Goal: Transaction & Acquisition: Purchase product/service

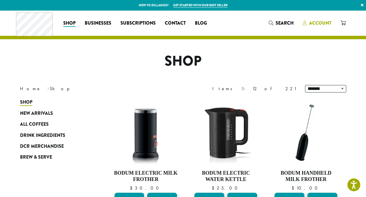
click at [316, 23] on span "Account" at bounding box center [320, 23] width 22 height 7
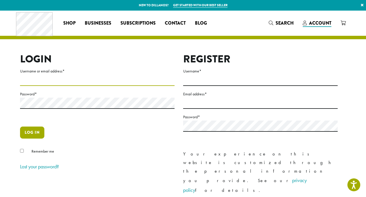
type input "**********"
click at [32, 133] on button "Log in" at bounding box center [32, 133] width 24 height 12
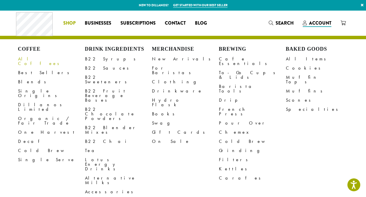
click at [28, 59] on link "All Coffees" at bounding box center [51, 61] width 67 height 14
click at [26, 60] on link "All Coffees" at bounding box center [51, 61] width 67 height 14
click at [30, 58] on link "All Coffees" at bounding box center [51, 61] width 67 height 14
click at [43, 100] on link "Dillanos Limited" at bounding box center [51, 107] width 67 height 14
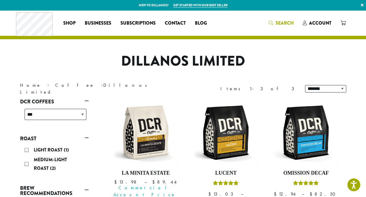
click at [281, 21] on span "Search" at bounding box center [285, 23] width 18 height 7
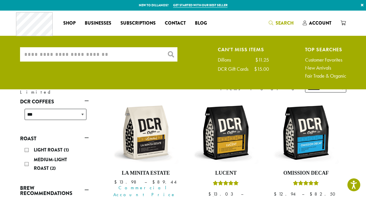
click at [130, 54] on input "What are you searching for?" at bounding box center [99, 54] width 158 height 14
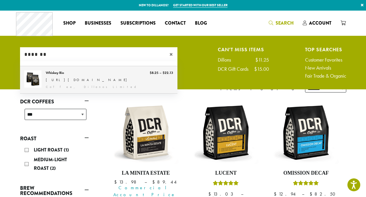
type input "*******"
click at [60, 78] on link "Whiskey Rio" at bounding box center [99, 80] width 158 height 28
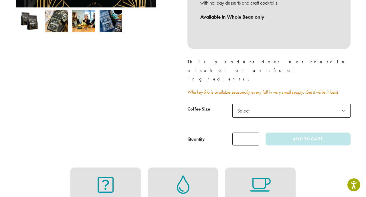
scroll to position [207, 0]
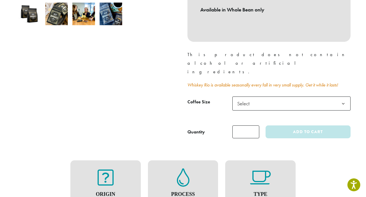
click at [342, 97] on b at bounding box center [344, 104] width 14 height 14
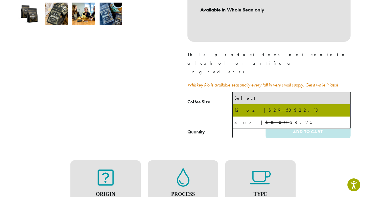
select select "*********"
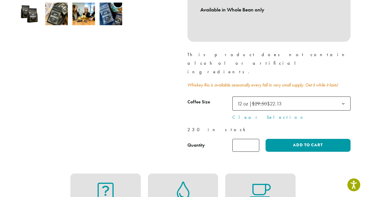
click at [256, 139] on input "*" at bounding box center [246, 145] width 27 height 13
type input "*"
click at [256, 139] on input "*" at bounding box center [246, 145] width 27 height 13
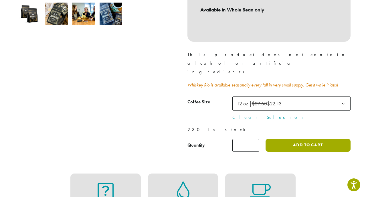
click at [305, 139] on button "Add to cart" at bounding box center [308, 145] width 85 height 13
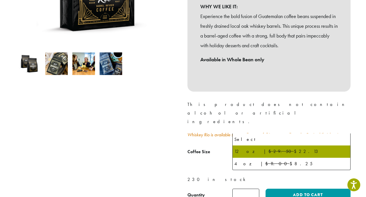
click at [344, 147] on b at bounding box center [344, 154] width 14 height 14
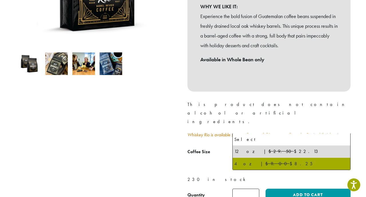
scroll to position [166, 0]
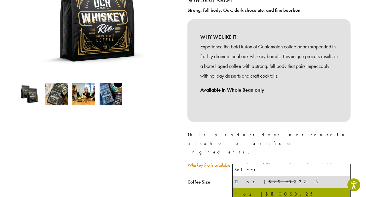
select select "********"
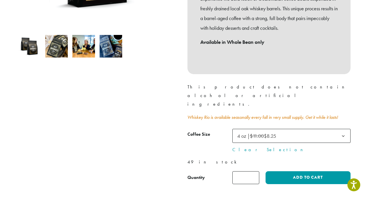
scroll to position [179, 0]
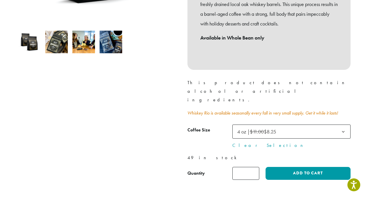
type input "*"
click at [254, 167] on input "*" at bounding box center [246, 173] width 27 height 13
click at [345, 125] on b at bounding box center [344, 132] width 14 height 14
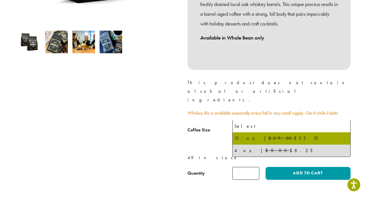
select select "*********"
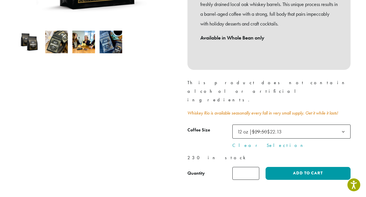
click at [256, 167] on input "*" at bounding box center [246, 173] width 27 height 13
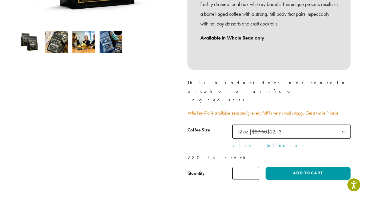
click at [256, 167] on input "*" at bounding box center [246, 173] width 27 height 13
type input "*"
click at [256, 167] on input "*" at bounding box center [246, 173] width 27 height 13
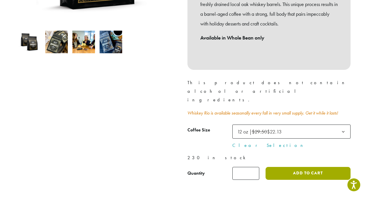
click at [283, 167] on button "Add to cart" at bounding box center [308, 173] width 85 height 13
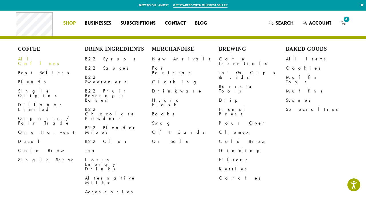
click at [30, 58] on link "All Coffees" at bounding box center [51, 61] width 67 height 14
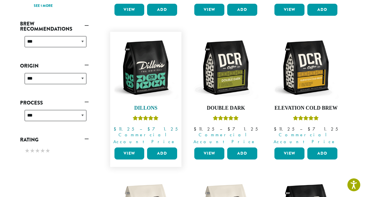
scroll to position [213, 0]
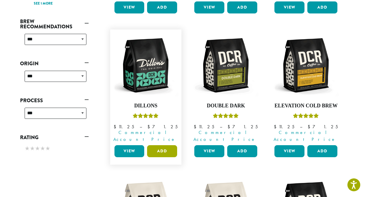
click at [167, 145] on button "Add" at bounding box center [162, 151] width 30 height 12
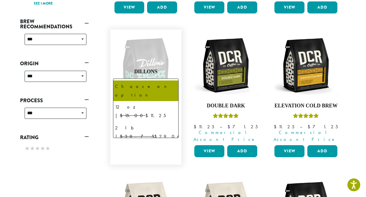
click at [171, 79] on b at bounding box center [171, 86] width 14 height 14
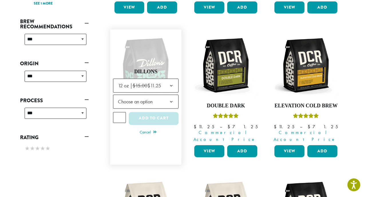
click at [171, 95] on b at bounding box center [171, 102] width 14 height 14
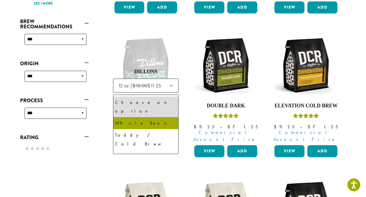
select select "*********"
select select "**********"
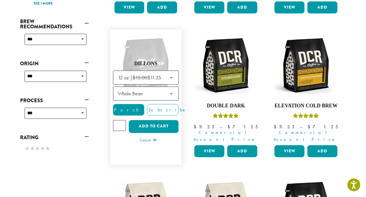
click at [122, 120] on input "*" at bounding box center [119, 125] width 13 height 11
type input "*"
click at [122, 120] on input "*" at bounding box center [119, 125] width 13 height 11
click at [156, 120] on button "Add to cart" at bounding box center [154, 126] width 50 height 13
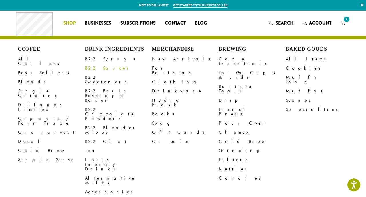
click at [99, 68] on link "B22 Sauces" at bounding box center [118, 68] width 67 height 9
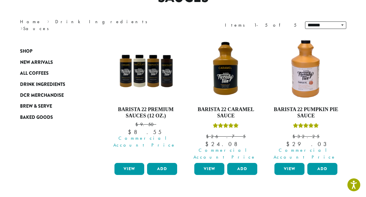
scroll to position [64, 0]
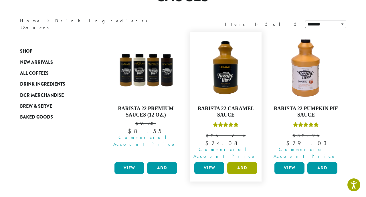
click at [241, 162] on button "Add" at bounding box center [242, 168] width 30 height 12
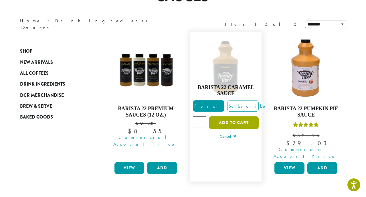
click at [223, 120] on button "Add to cart" at bounding box center [234, 122] width 50 height 13
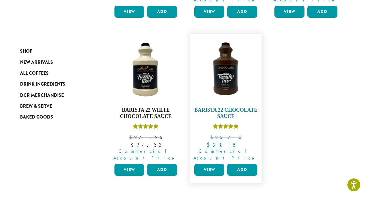
scroll to position [263, 0]
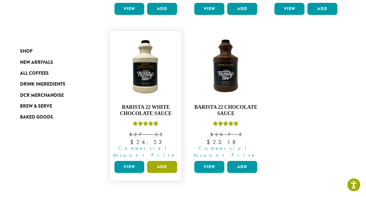
click at [162, 161] on button "Add" at bounding box center [162, 167] width 30 height 12
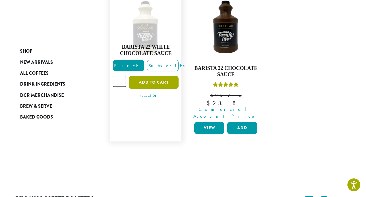
click at [153, 89] on button "Add to cart" at bounding box center [154, 82] width 50 height 13
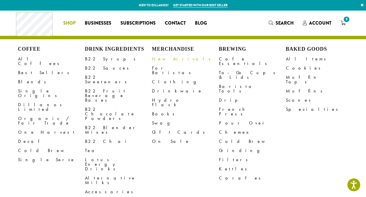
click at [167, 60] on link "New Arrivals" at bounding box center [185, 58] width 67 height 9
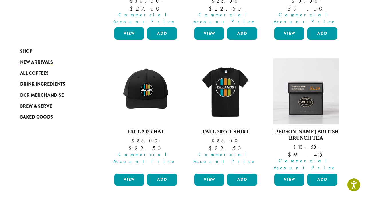
scroll to position [186, 0]
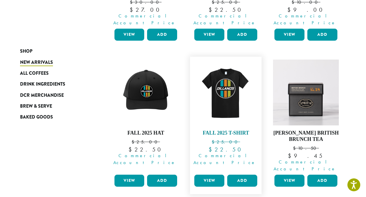
click at [227, 82] on img at bounding box center [226, 93] width 66 height 66
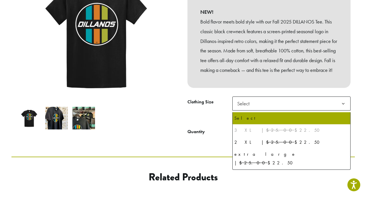
click at [342, 107] on b at bounding box center [344, 104] width 14 height 14
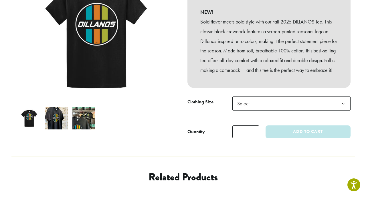
click at [56, 112] on img at bounding box center [56, 118] width 23 height 23
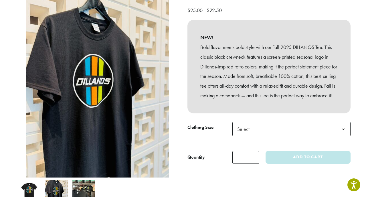
scroll to position [83, 0]
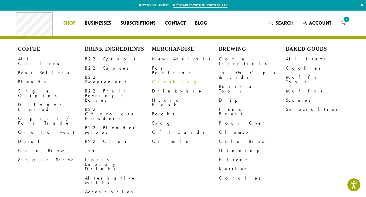
click at [161, 78] on link "Clothing" at bounding box center [185, 81] width 67 height 9
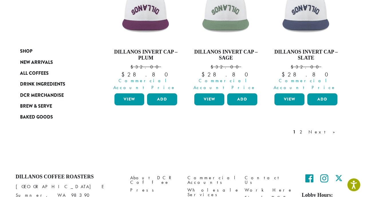
scroll to position [565, 0]
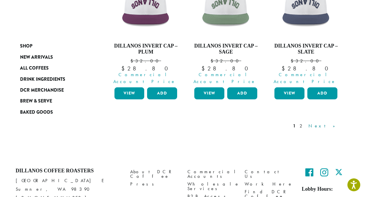
click at [334, 123] on link "Next »" at bounding box center [324, 126] width 33 height 7
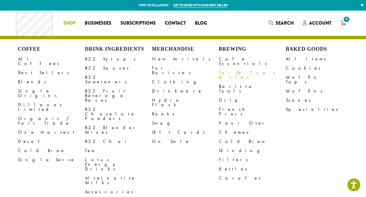
click at [244, 69] on link "To-Go Cups & Lids" at bounding box center [252, 75] width 67 height 14
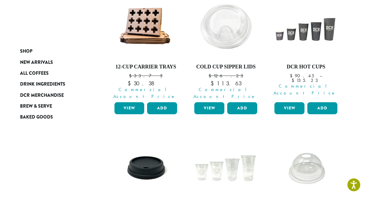
scroll to position [100, 0]
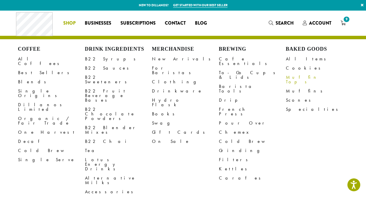
click at [298, 78] on link "Muffin Tops" at bounding box center [319, 80] width 67 height 14
click at [34, 59] on link "All Coffees" at bounding box center [51, 61] width 67 height 14
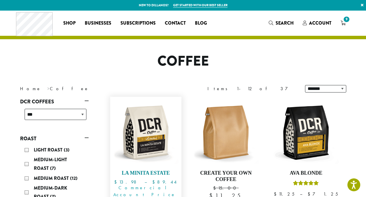
click at [148, 119] on img at bounding box center [146, 133] width 66 height 66
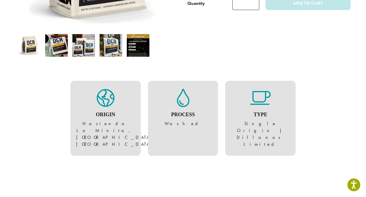
scroll to position [176, 0]
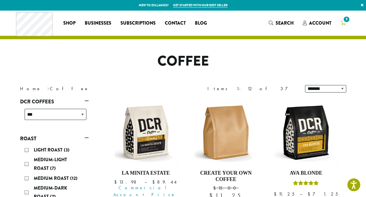
click at [344, 22] on icon "9" at bounding box center [343, 23] width 5 height 5
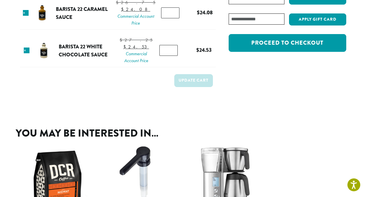
scroll to position [132, 0]
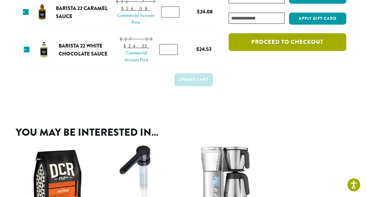
click at [290, 44] on link "Proceed to checkout" at bounding box center [287, 42] width 117 height 18
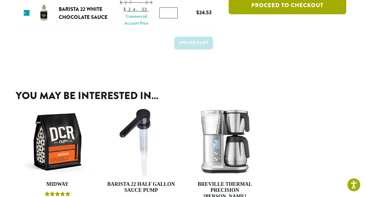
scroll to position [171, 0]
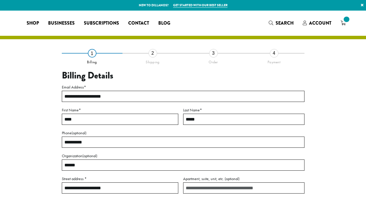
select select "**"
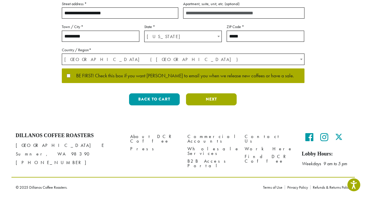
click at [216, 99] on button "Next" at bounding box center [211, 99] width 51 height 12
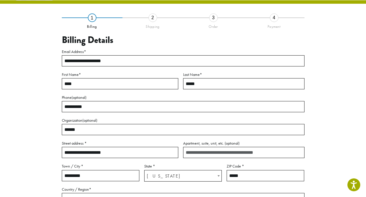
scroll to position [33, 0]
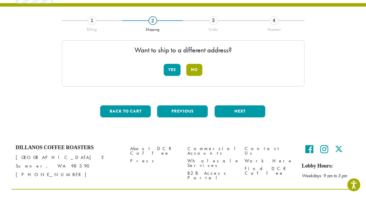
click at [193, 70] on button "No" at bounding box center [195, 70] width 16 height 12
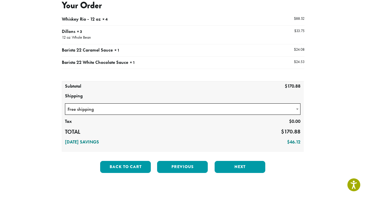
scroll to position [72, 0]
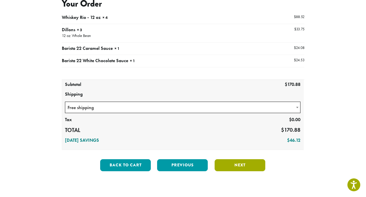
click at [239, 164] on button "Next" at bounding box center [240, 165] width 51 height 12
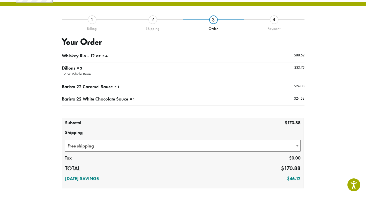
scroll to position [33, 0]
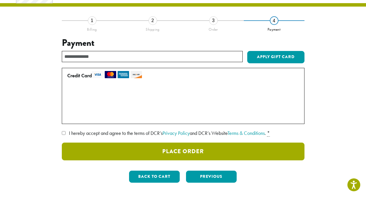
click at [166, 147] on button "Place Order" at bounding box center [183, 152] width 243 height 18
